Goal: Information Seeking & Learning: Learn about a topic

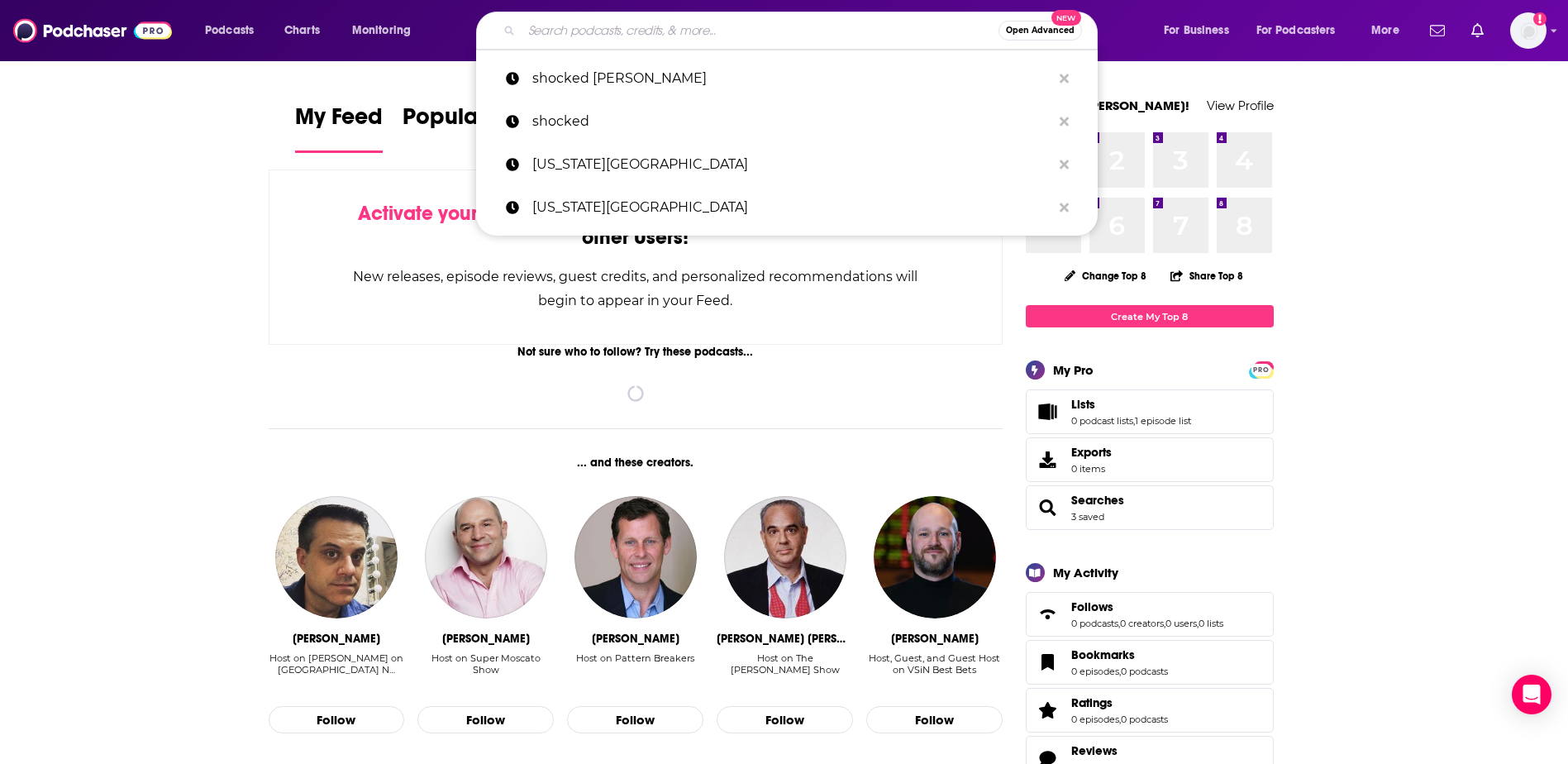
click at [586, 21] on input "Search podcasts, credits, & more..." at bounding box center [760, 31] width 477 height 27
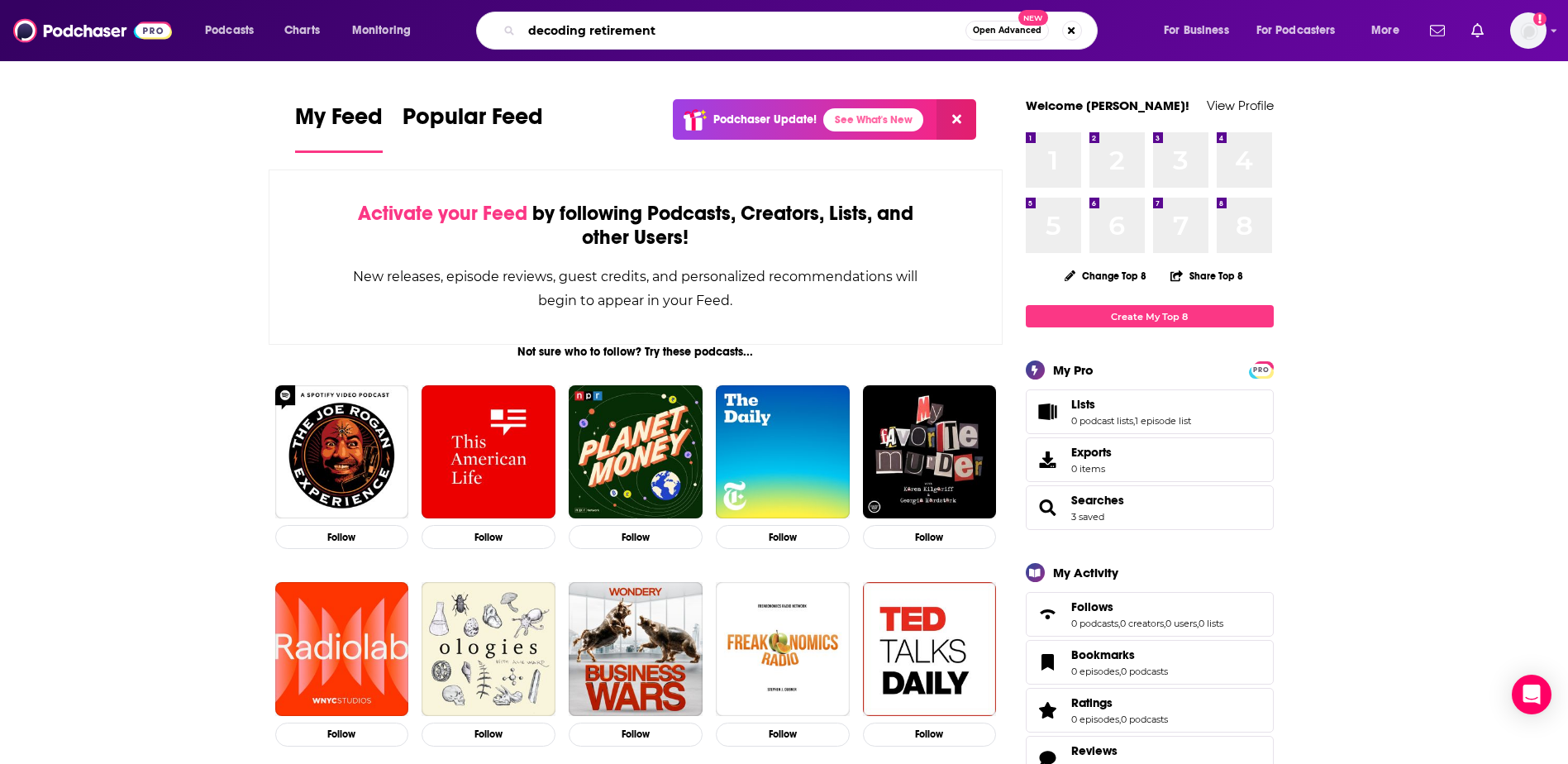
type input "decoding retirement"
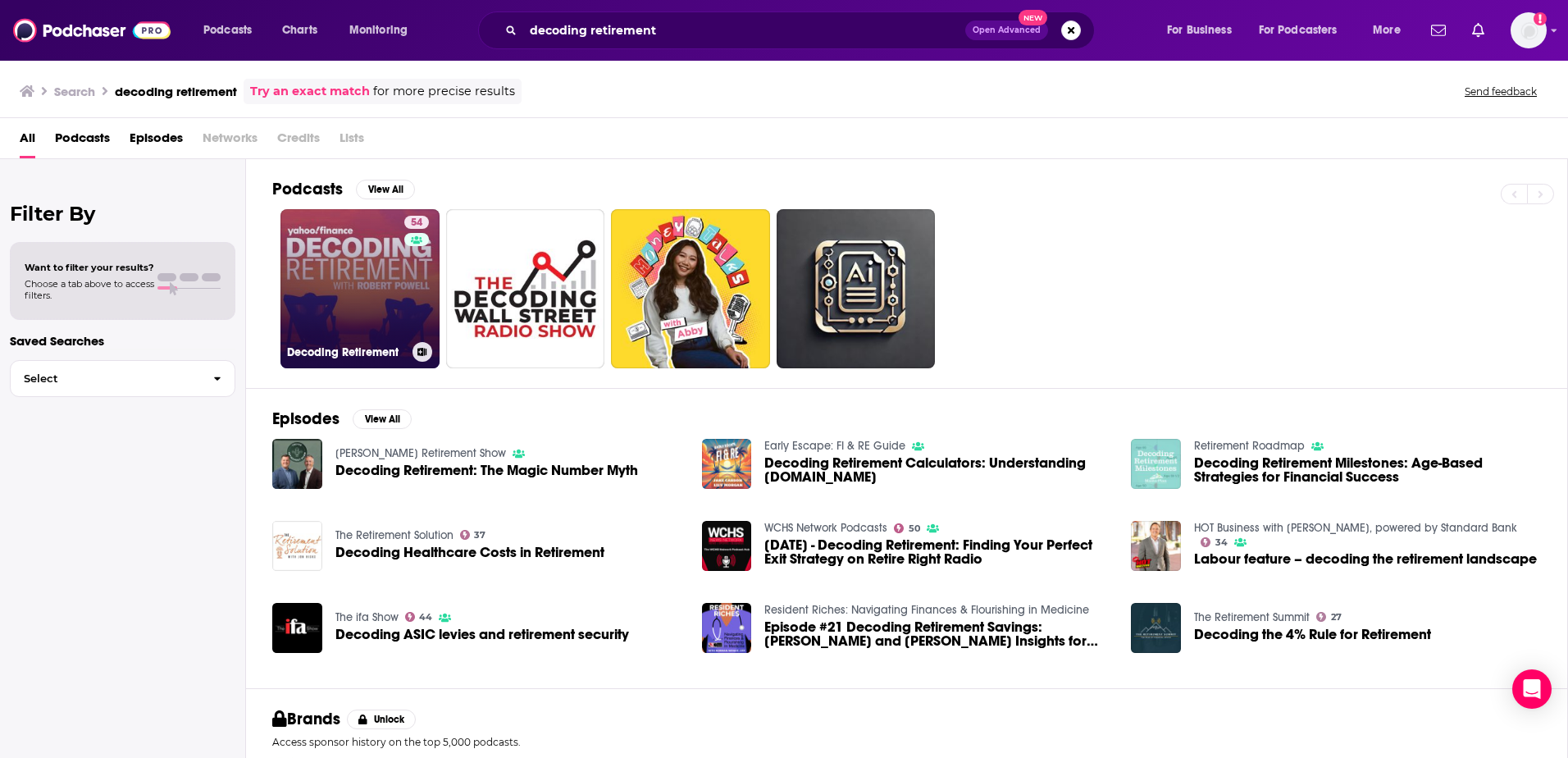
click at [361, 265] on link "54 Decoding Retirement" at bounding box center [360, 288] width 159 height 159
